Goal: Information Seeking & Learning: Learn about a topic

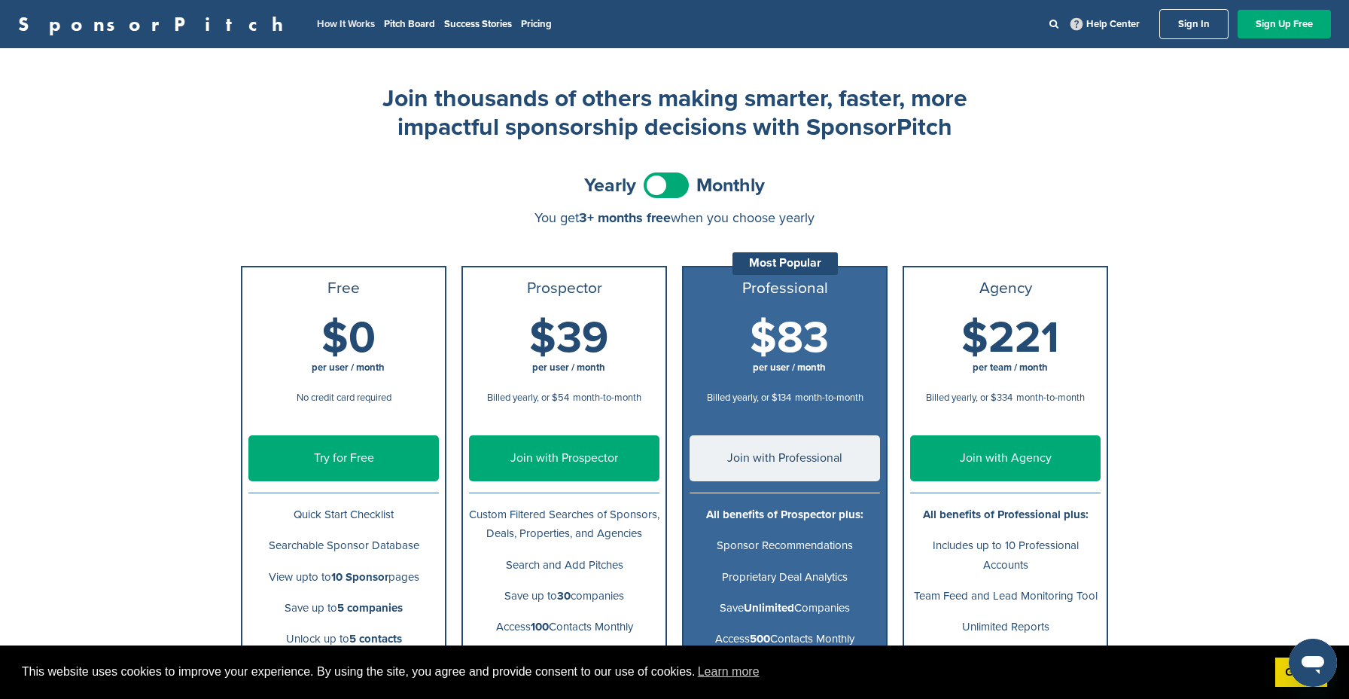
click at [317, 27] on link "How It Works" at bounding box center [346, 24] width 58 height 12
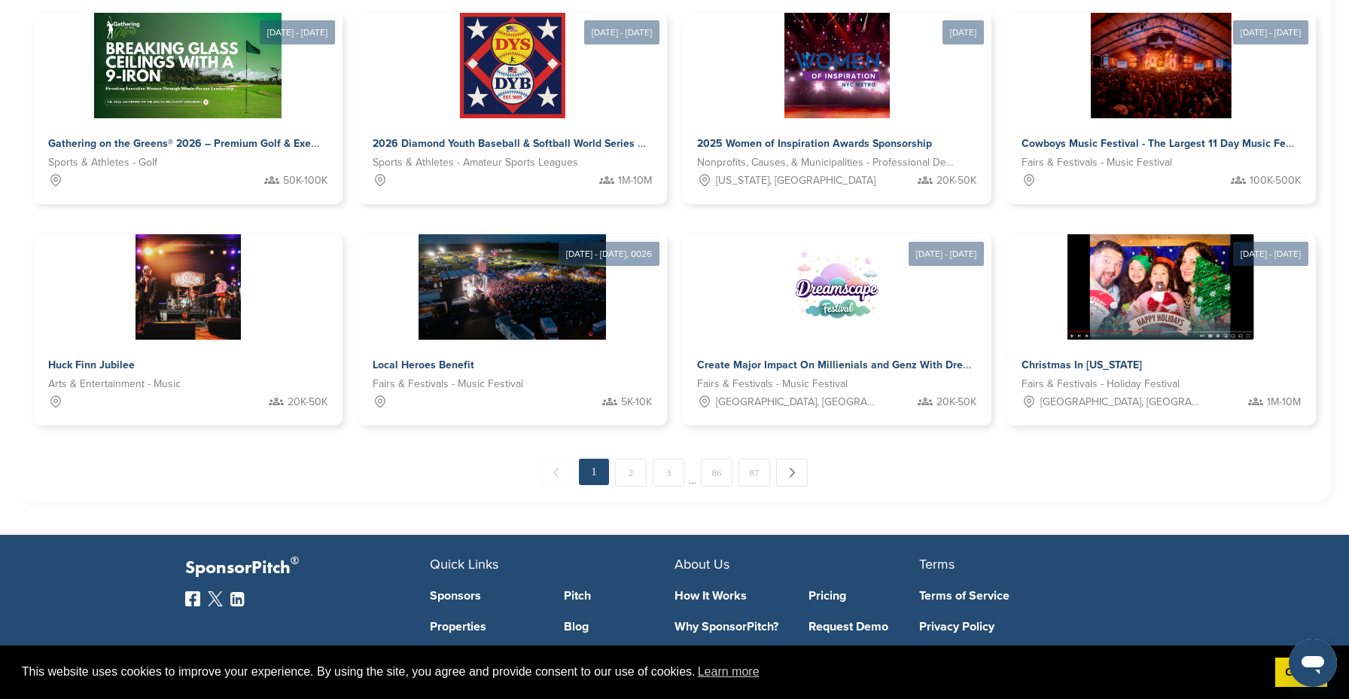
scroll to position [724, 0]
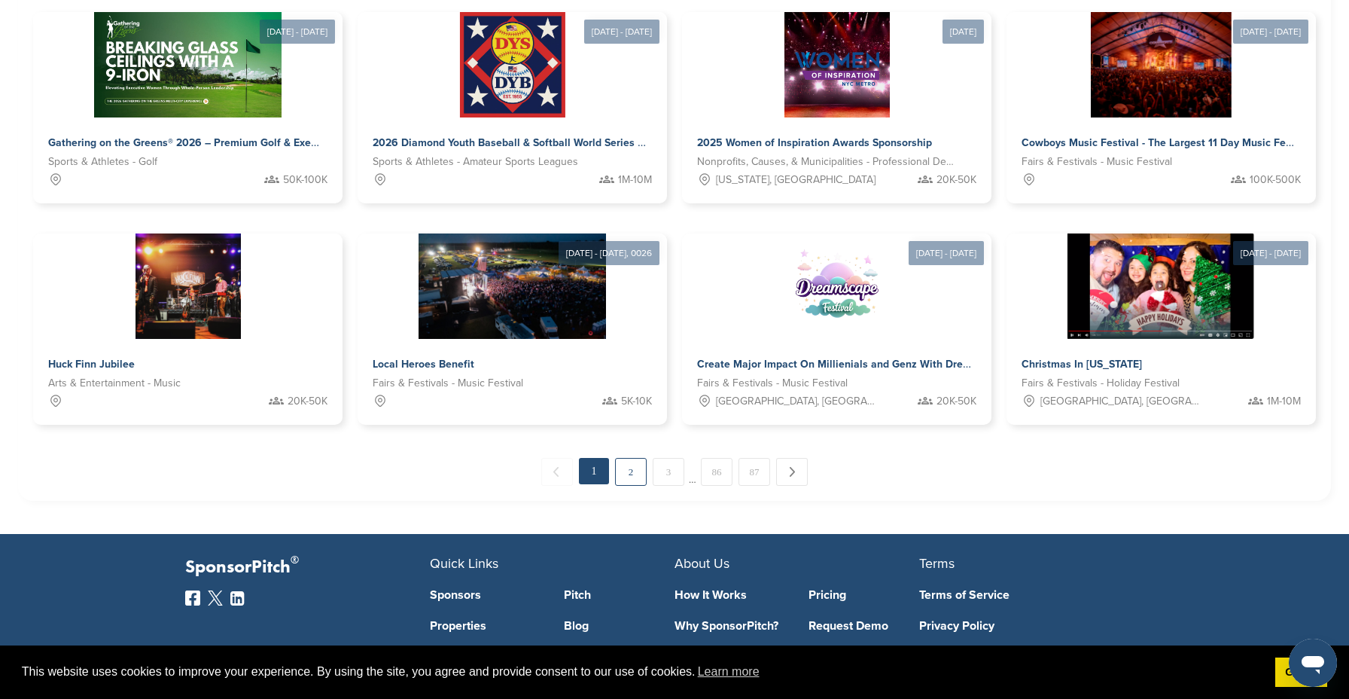
click at [620, 471] on link "2" at bounding box center [631, 472] width 32 height 28
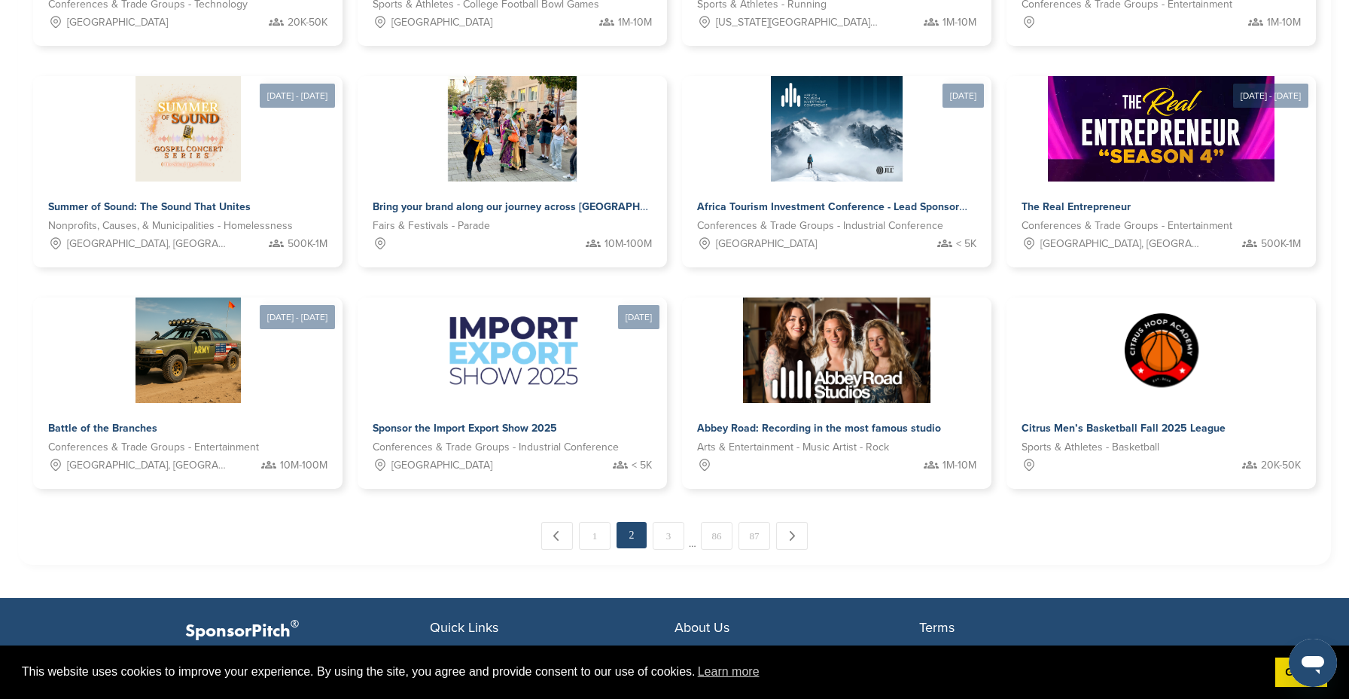
scroll to position [662, 0]
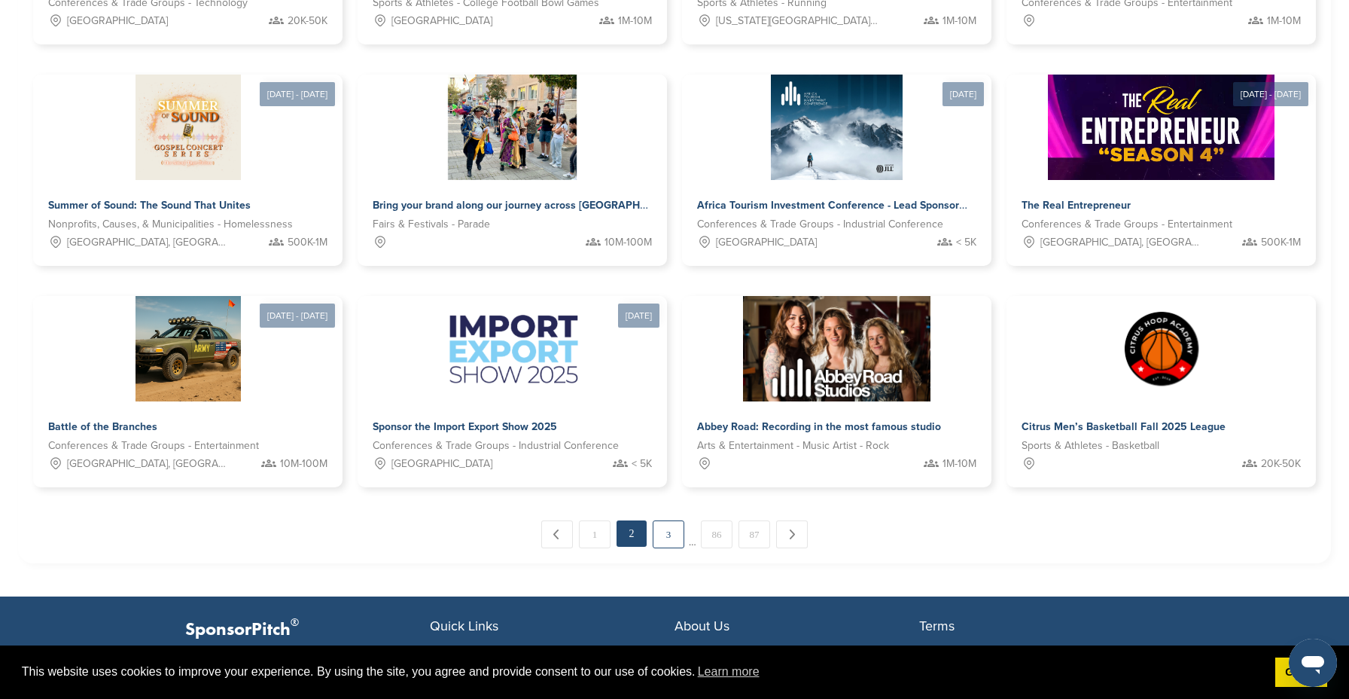
click at [669, 534] on link "3" at bounding box center [669, 534] width 32 height 28
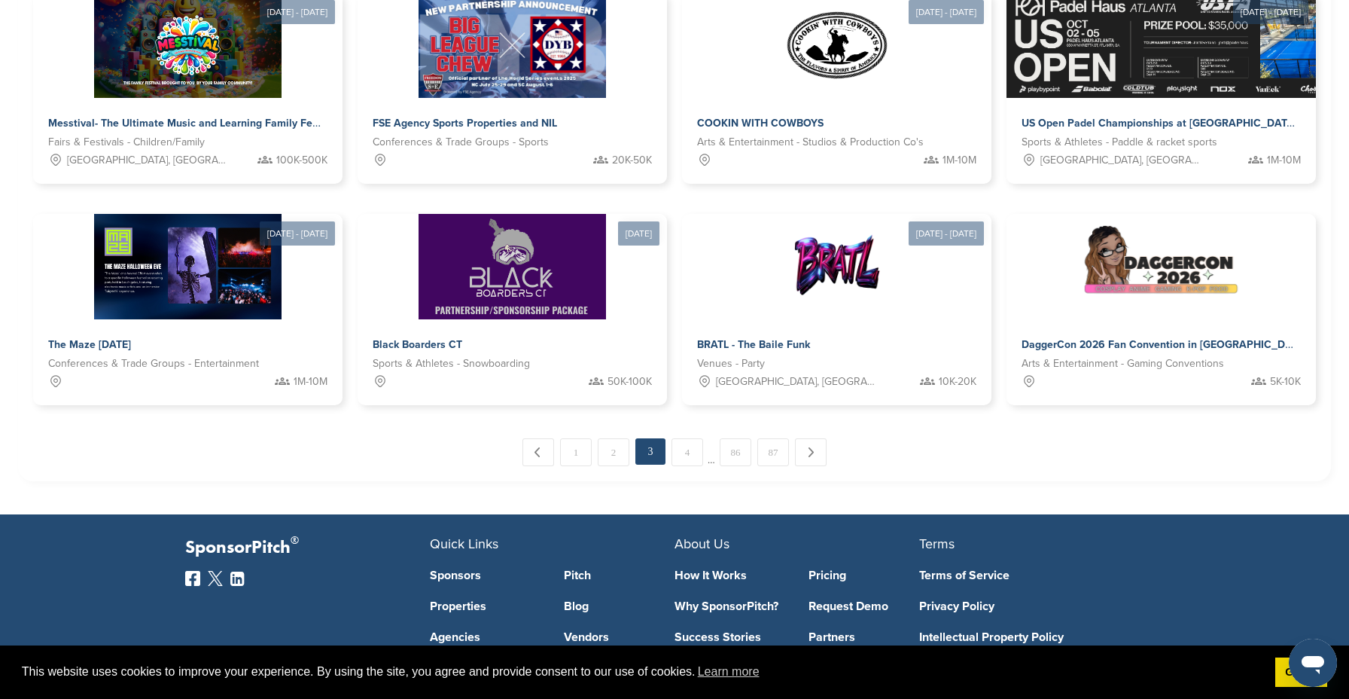
scroll to position [747, 0]
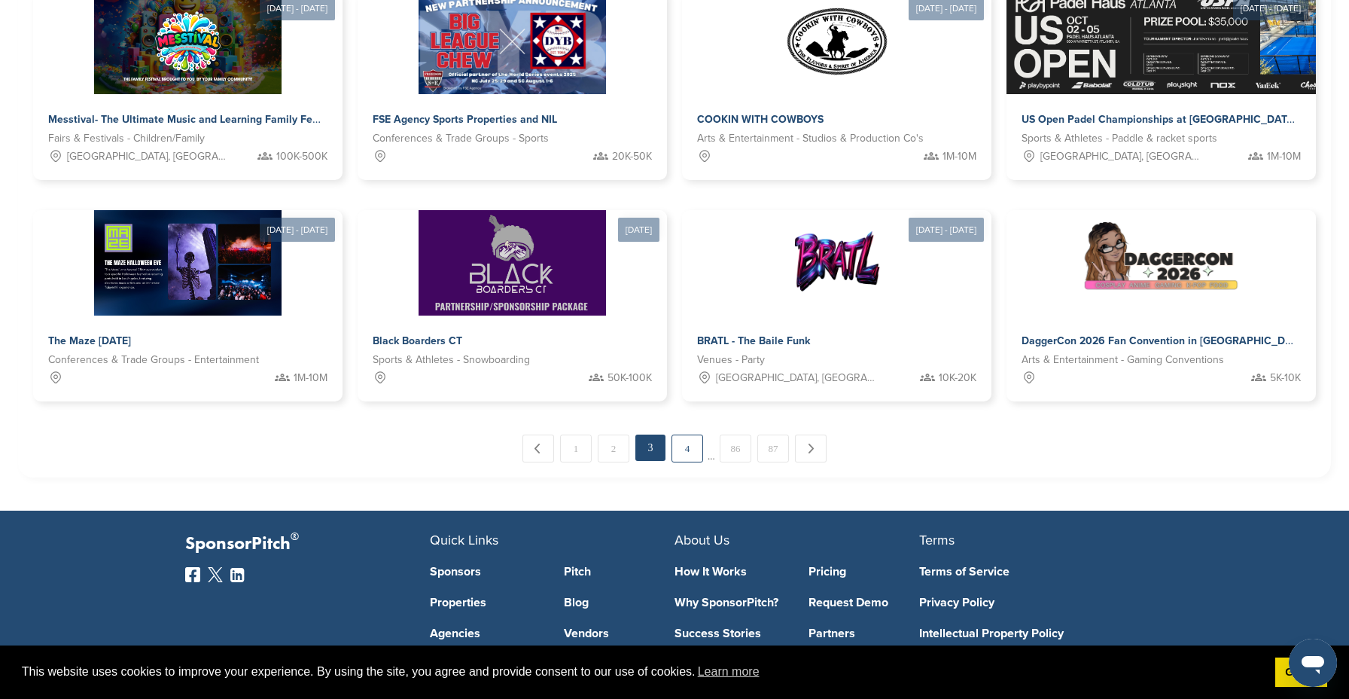
click at [685, 450] on link "4" at bounding box center [687, 448] width 32 height 28
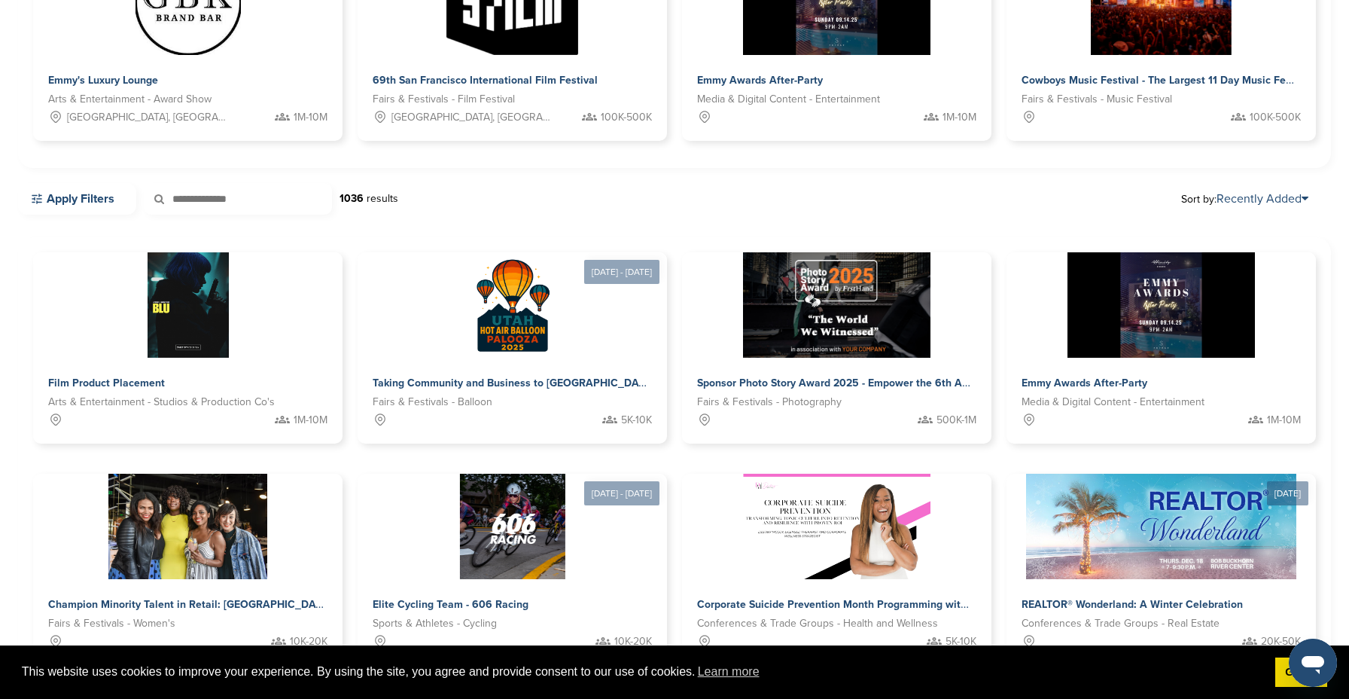
scroll to position [262, 0]
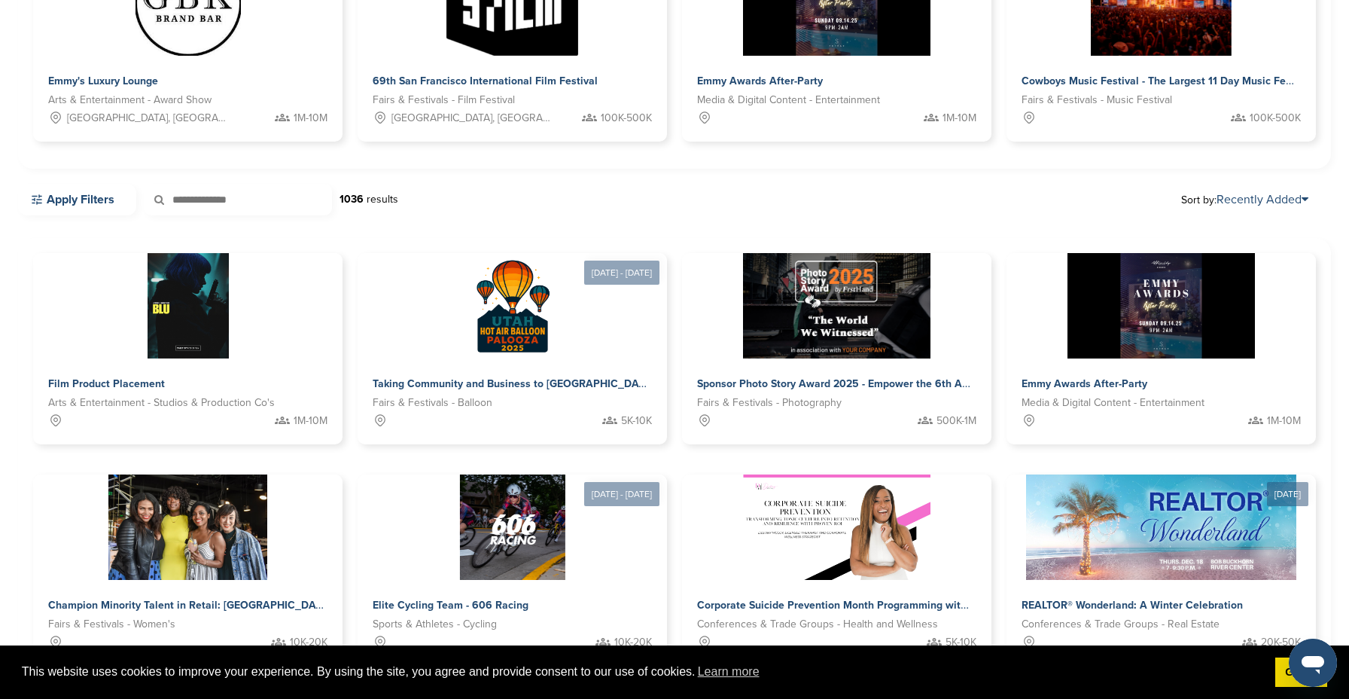
click at [220, 199] on input "text" at bounding box center [238, 200] width 188 height 32
type input "********"
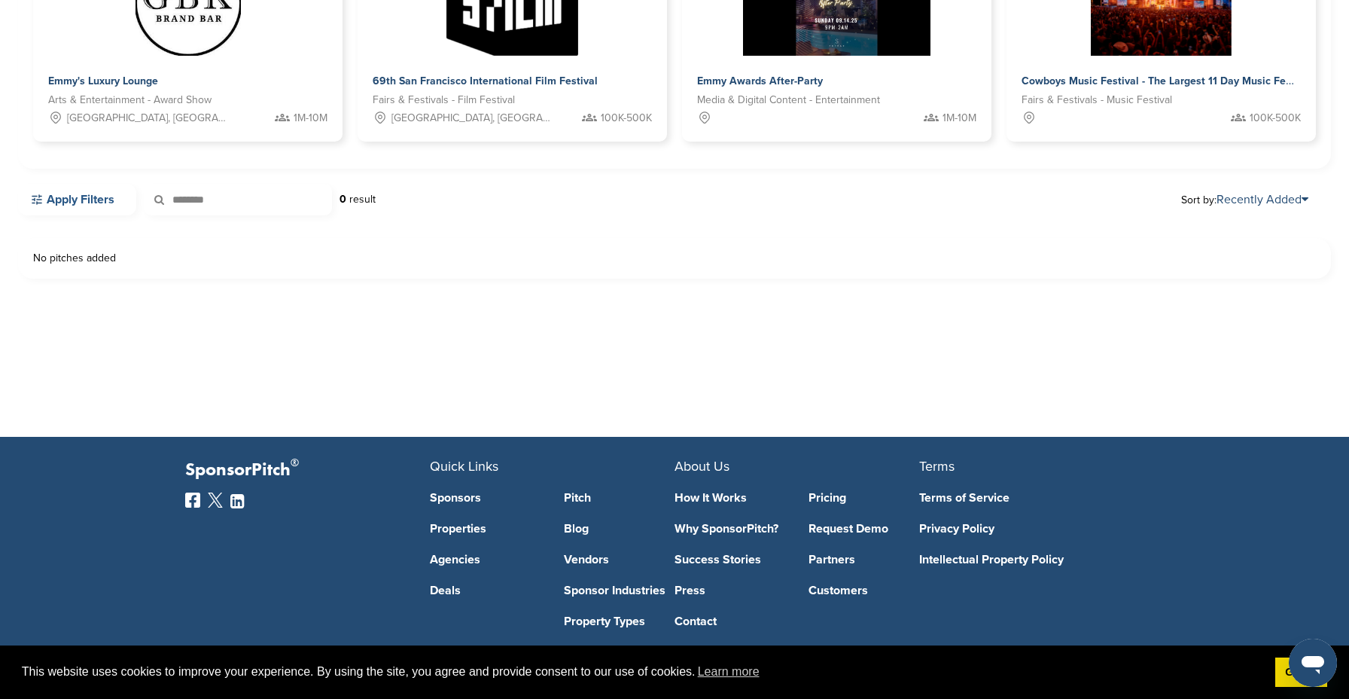
drag, startPoint x: 222, startPoint y: 200, endPoint x: 127, endPoint y: 199, distance: 94.9
click at [127, 199] on div "Apply Filters ******** 0 result" at bounding box center [197, 200] width 358 height 32
click at [69, 192] on link "Apply Filters" at bounding box center [77, 200] width 118 height 32
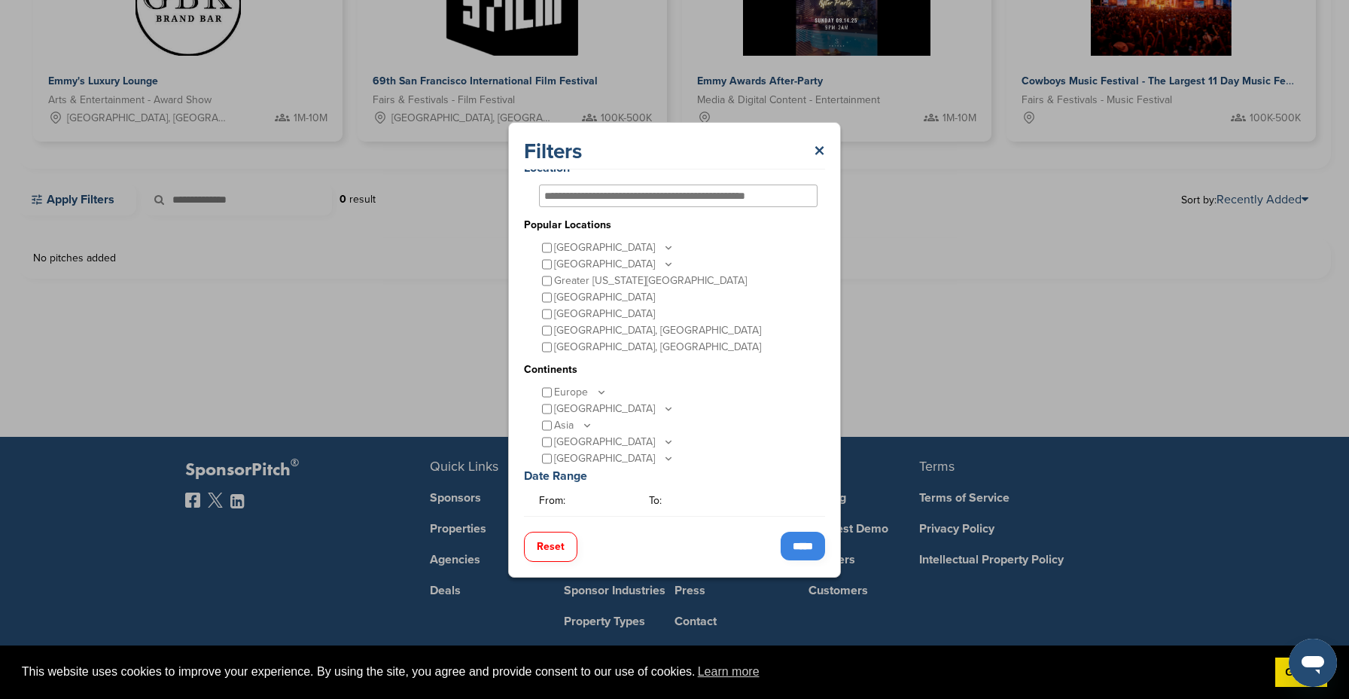
scroll to position [0, 0]
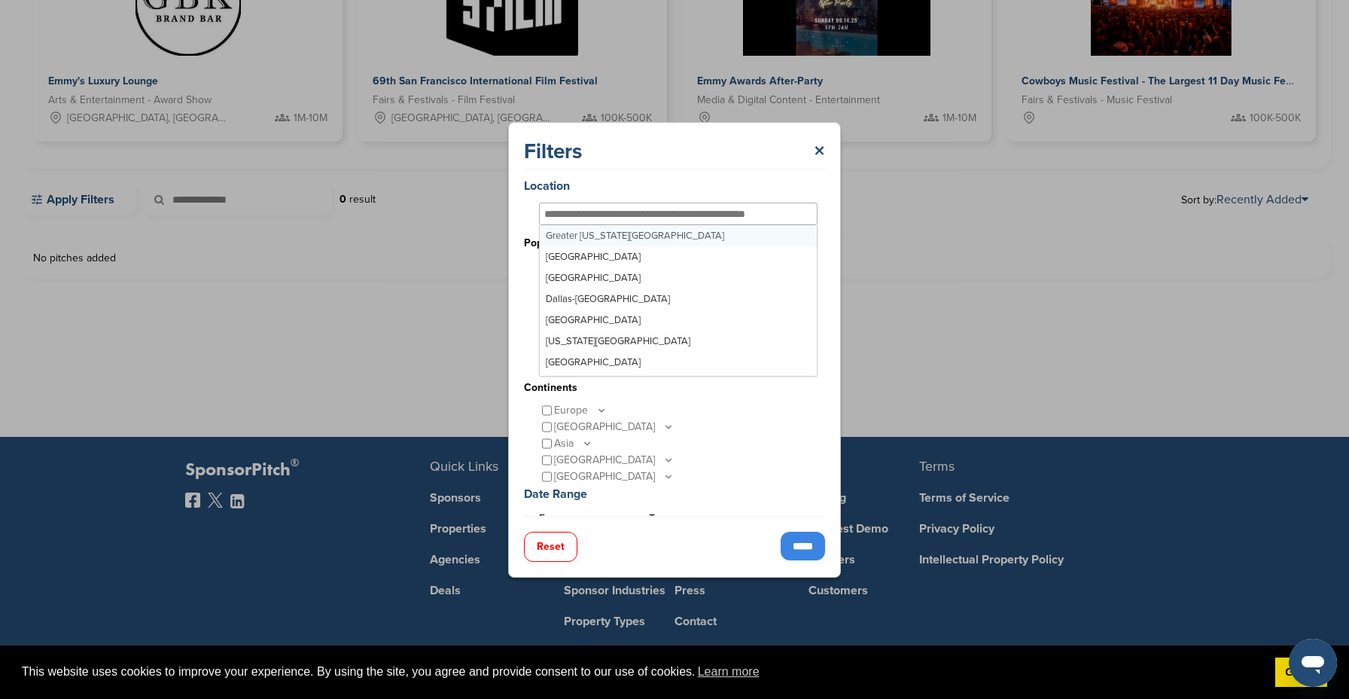
click at [564, 212] on input "text" at bounding box center [662, 214] width 237 height 14
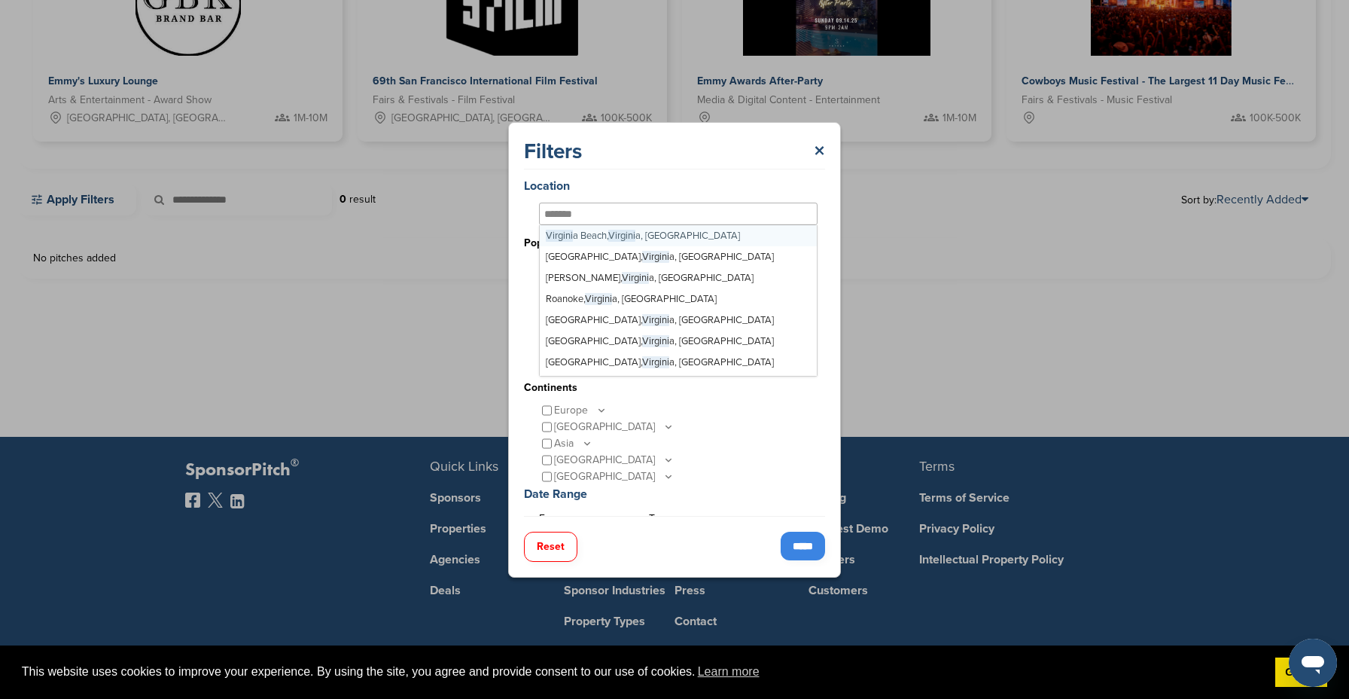
type input "********"
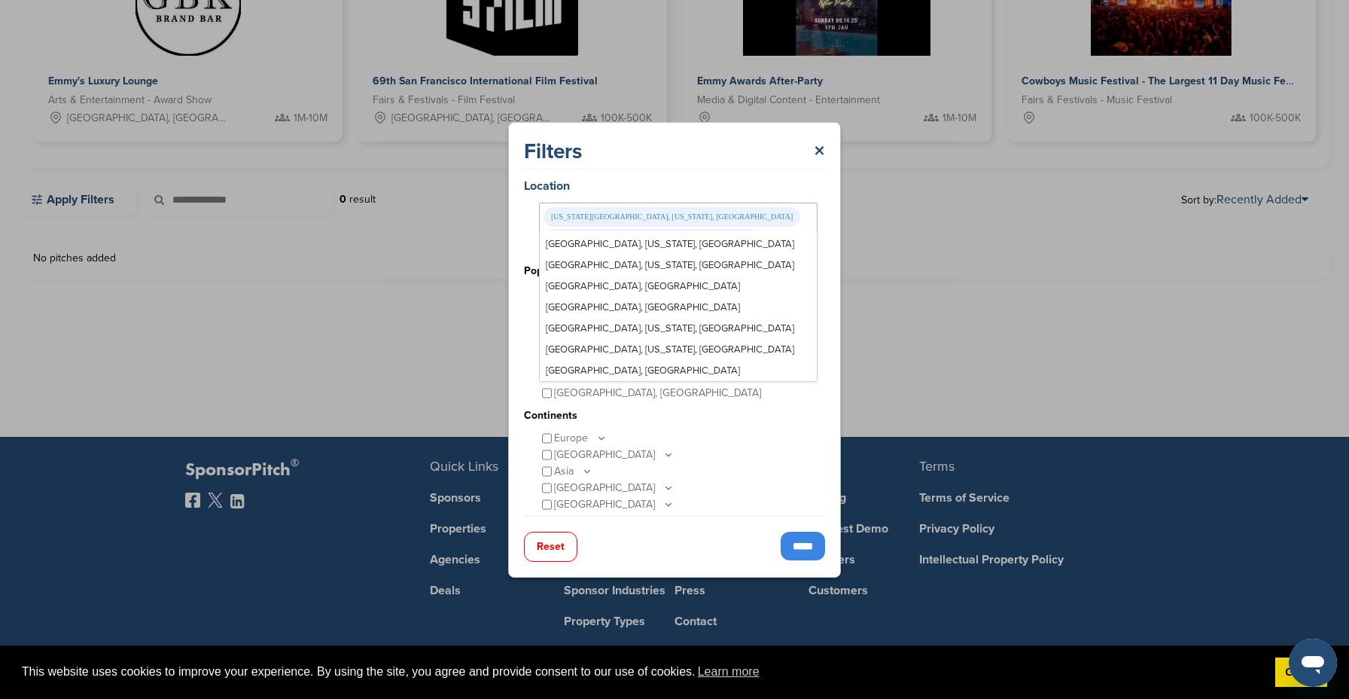
scroll to position [13592, 0]
click at [791, 548] on input "*****" at bounding box center [803, 545] width 44 height 29
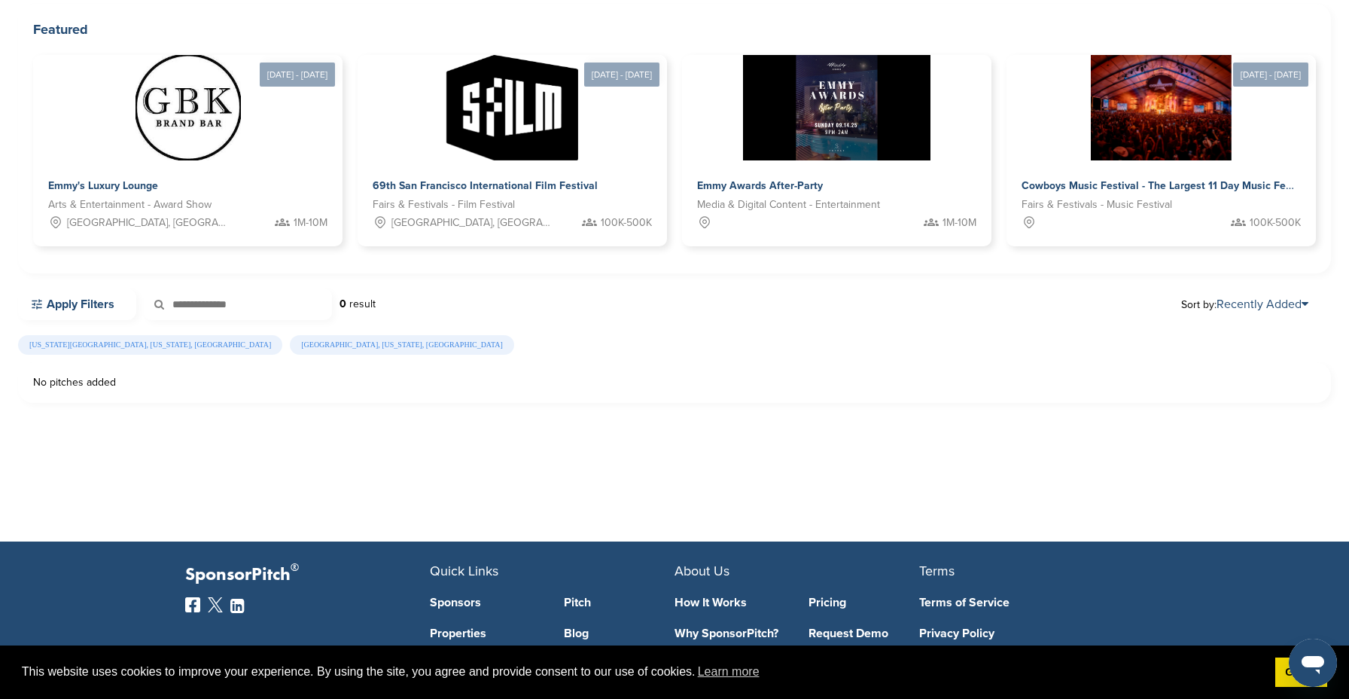
scroll to position [0, 0]
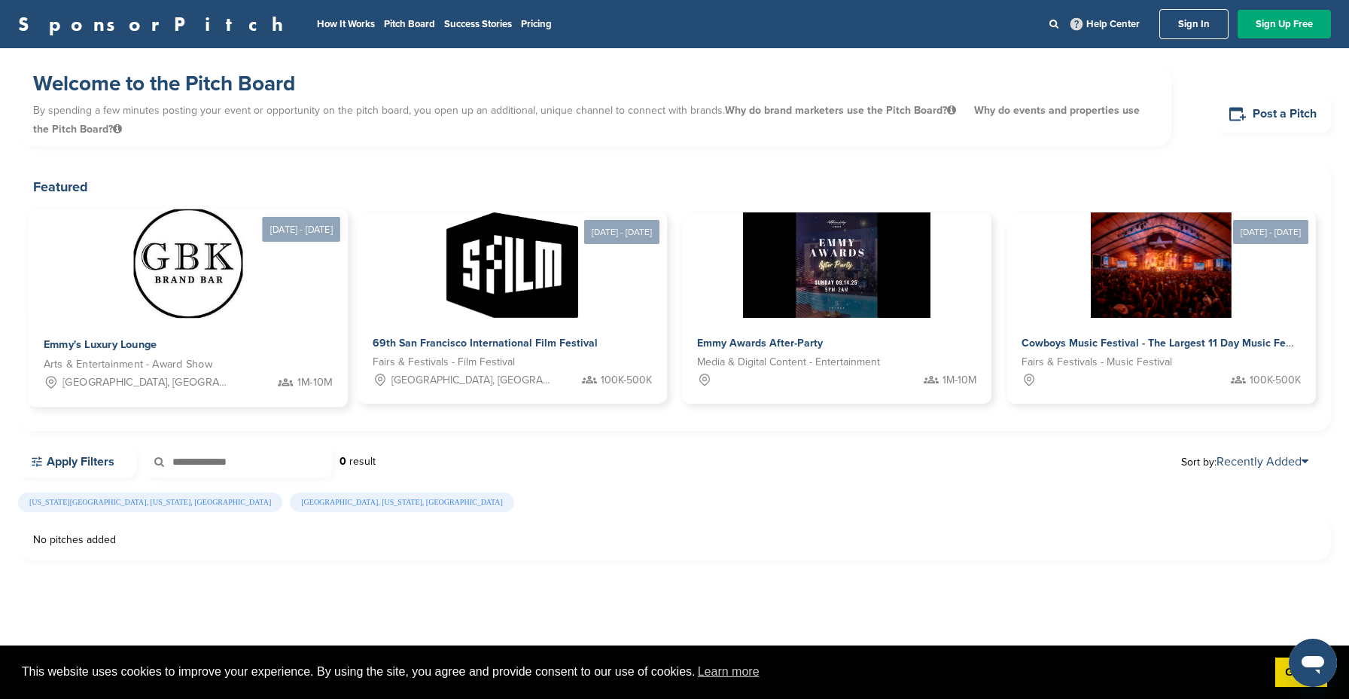
click at [221, 349] on div "Emmy's Luxury Lounge" at bounding box center [188, 345] width 289 height 22
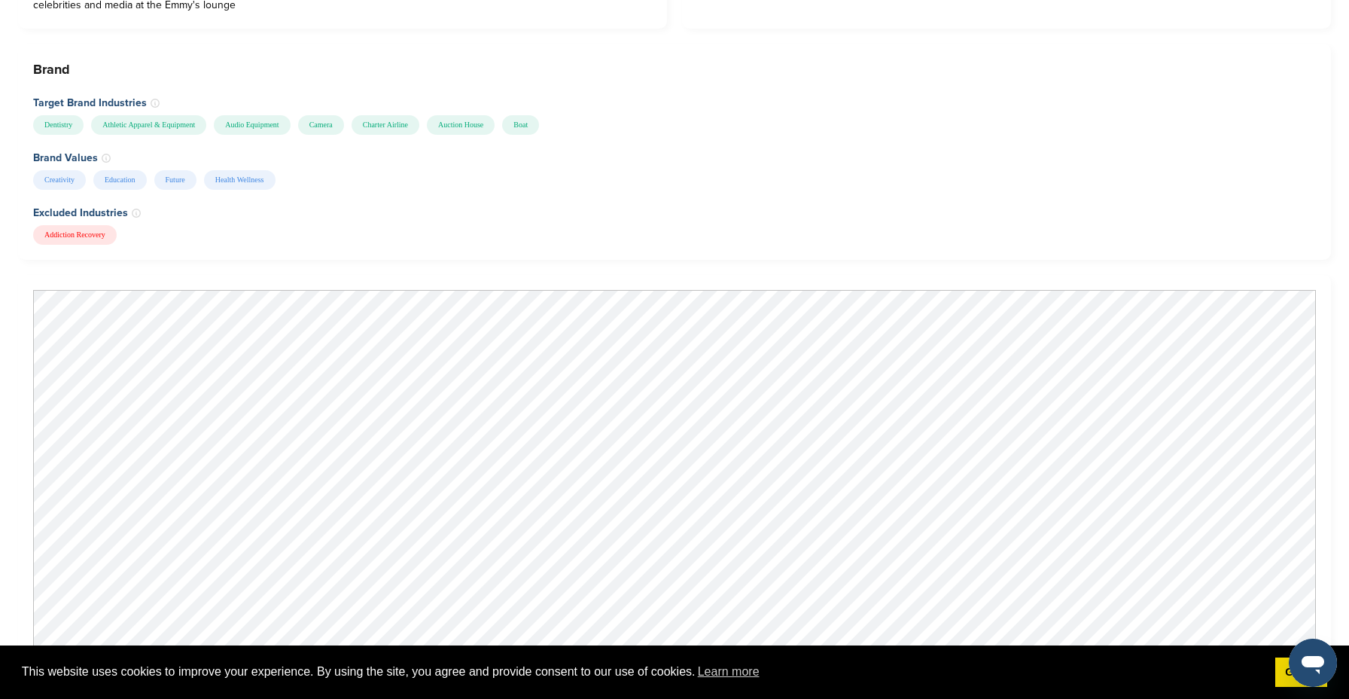
scroll to position [1099, 0]
click at [445, 223] on div "Addiction Recovery" at bounding box center [672, 233] width 1279 height 20
